Goal: Information Seeking & Learning: Learn about a topic

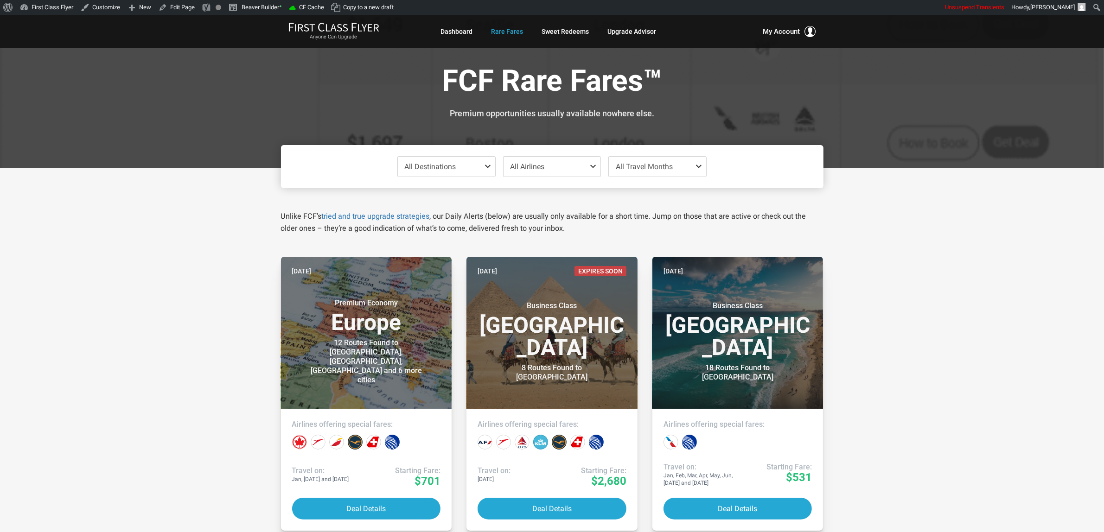
drag, startPoint x: 105, startPoint y: 256, endPoint x: 96, endPoint y: 216, distance: 41.4
click at [453, 166] on span "All Destinations" at bounding box center [430, 166] width 51 height 9
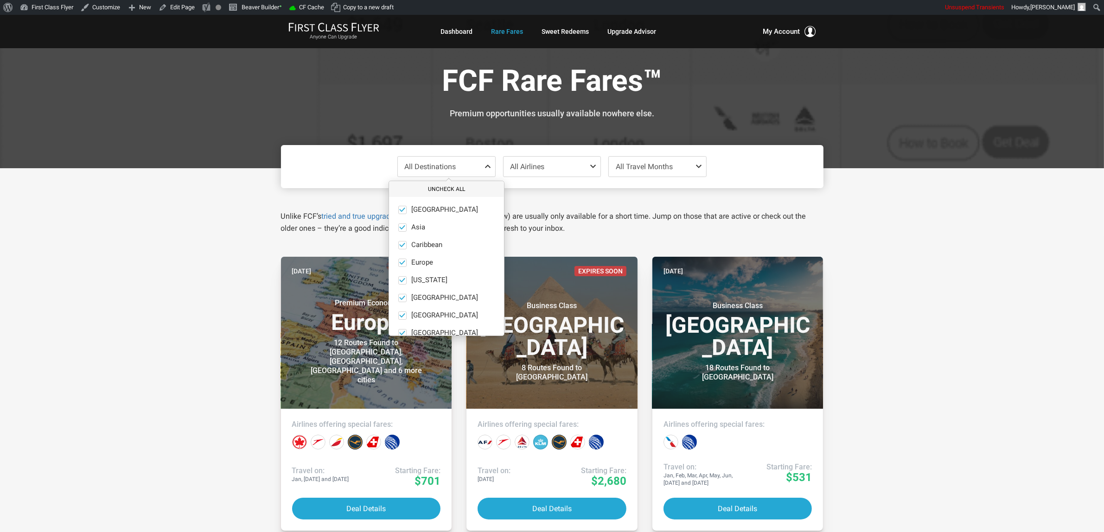
click at [447, 188] on button "Uncheck All" at bounding box center [446, 189] width 115 height 15
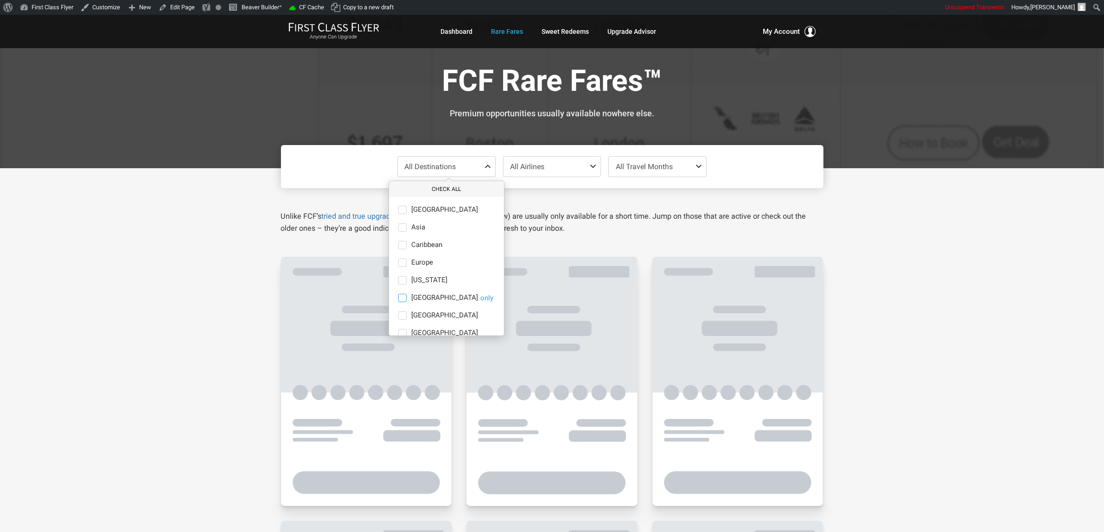
scroll to position [64, 0]
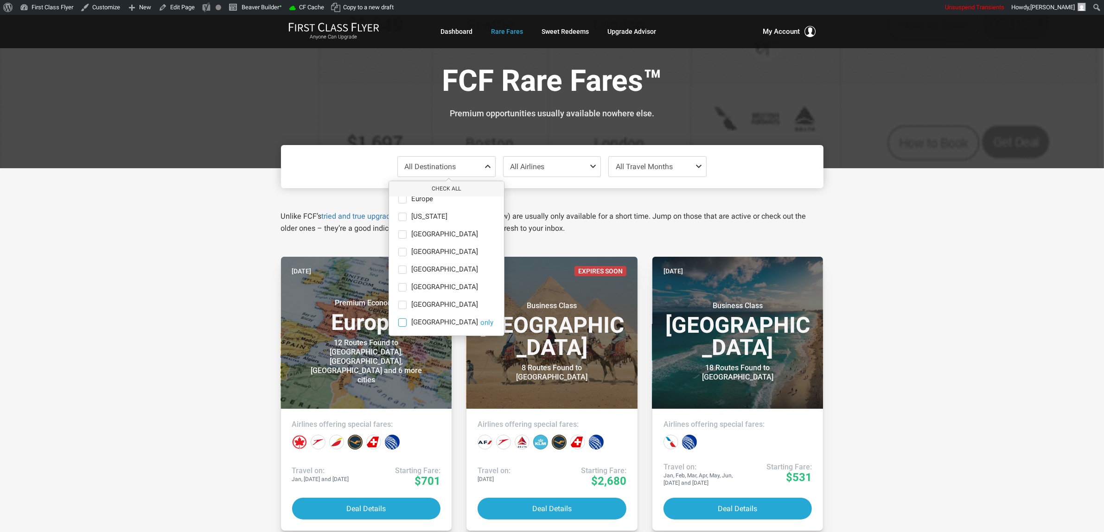
click at [435, 326] on span "[GEOGRAPHIC_DATA]" at bounding box center [444, 323] width 67 height 8
click at [0, 0] on input "South Pacific only" at bounding box center [0, 0] width 0 height 0
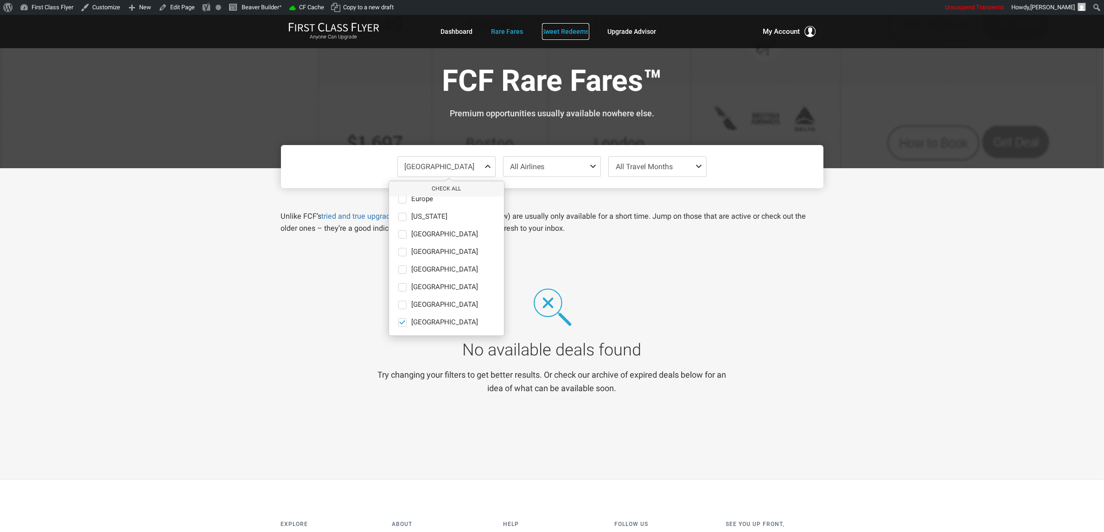
click at [568, 31] on link "Sweet Redeems" at bounding box center [565, 31] width 47 height 17
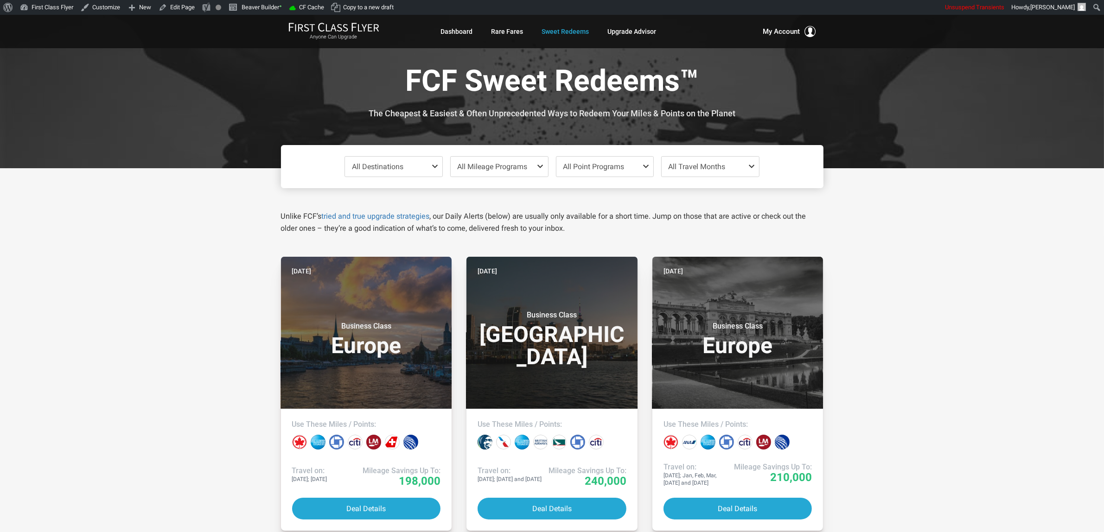
click at [372, 166] on span "All Destinations" at bounding box center [377, 166] width 51 height 9
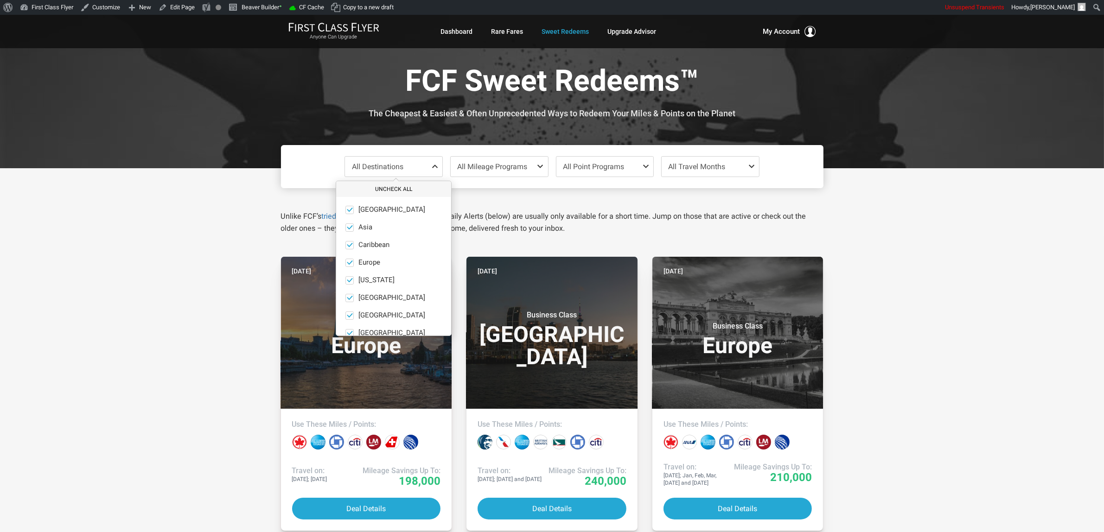
click at [399, 186] on button "Uncheck All" at bounding box center [393, 189] width 115 height 15
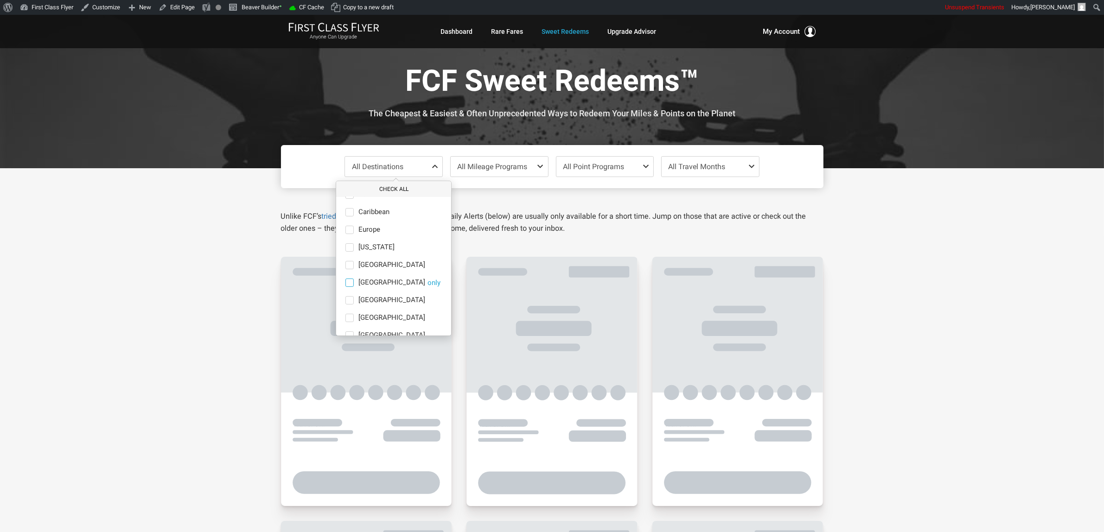
scroll to position [64, 0]
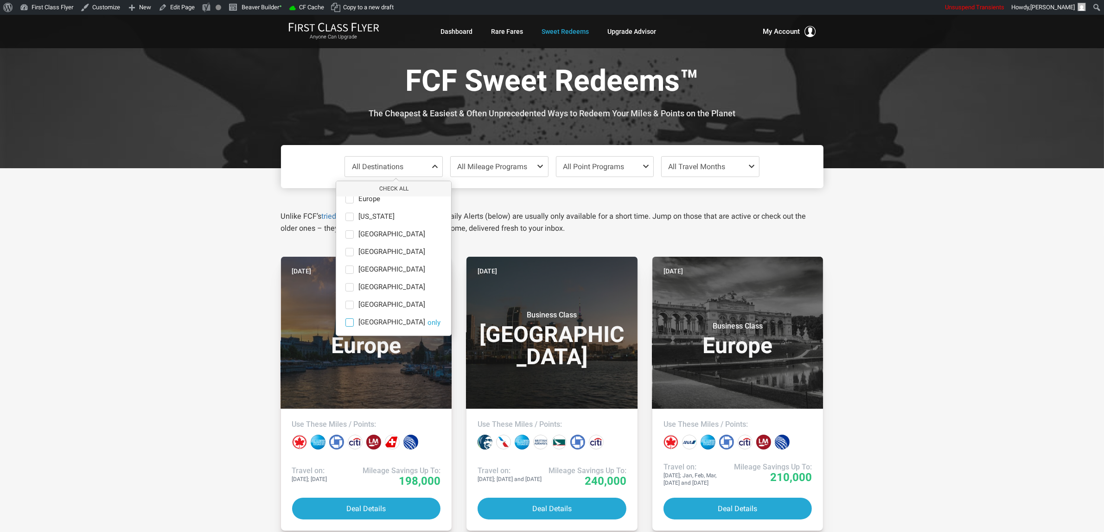
click at [383, 323] on span "[GEOGRAPHIC_DATA]" at bounding box center [391, 323] width 67 height 8
click at [0, 0] on input "South Pacific only" at bounding box center [0, 0] width 0 height 0
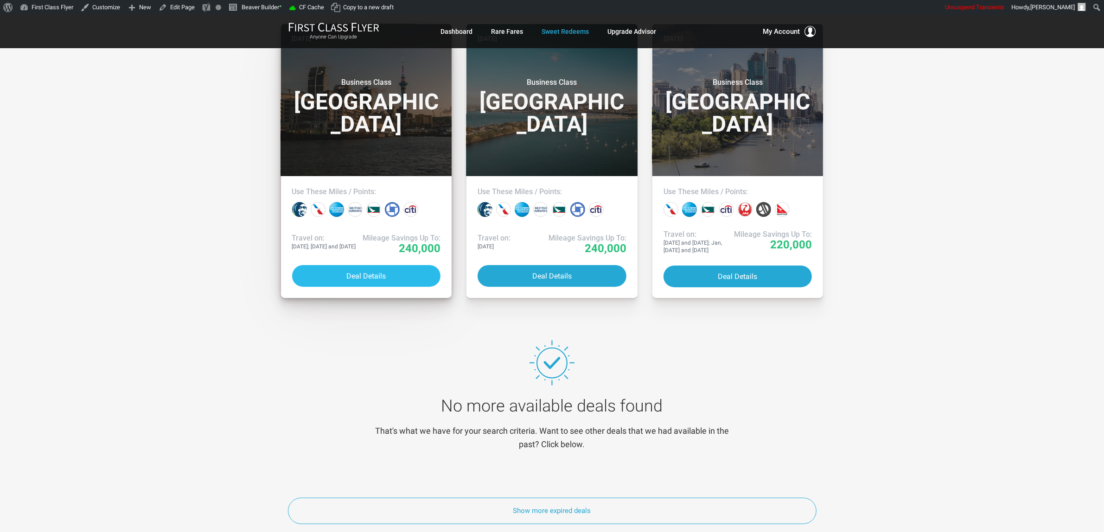
scroll to position [0, 0]
